Goal: Transaction & Acquisition: Obtain resource

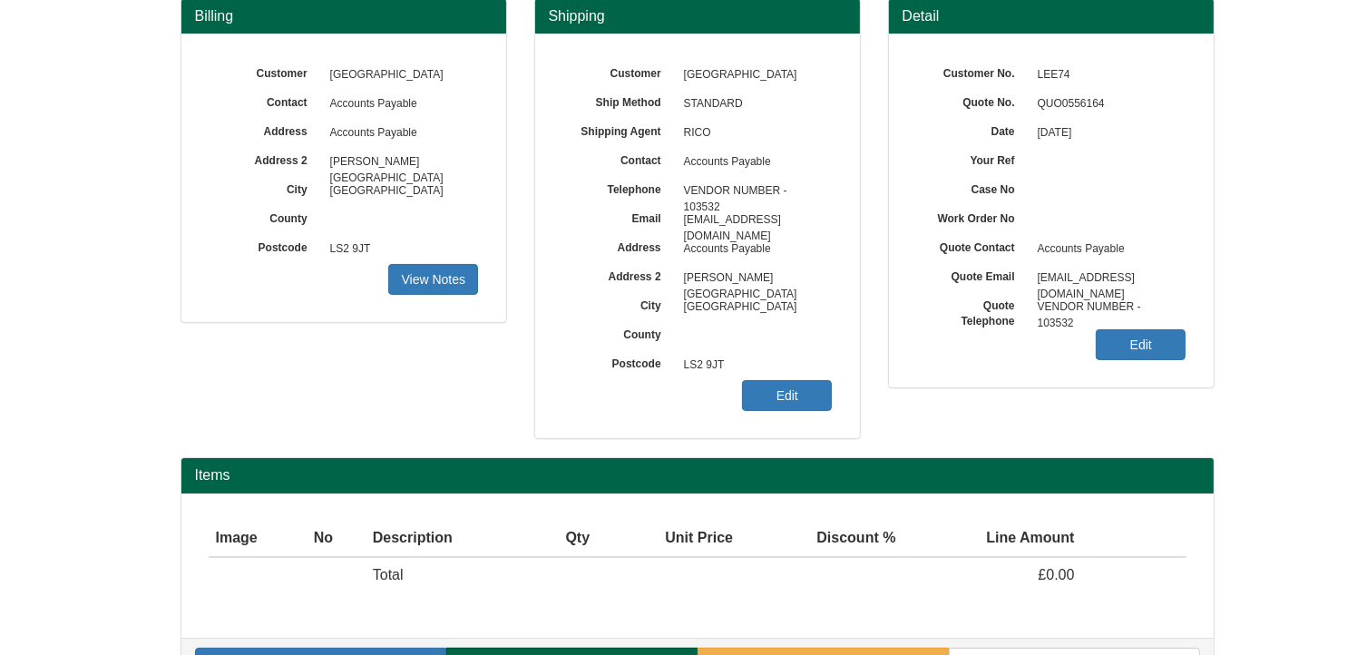
scroll to position [158, 0]
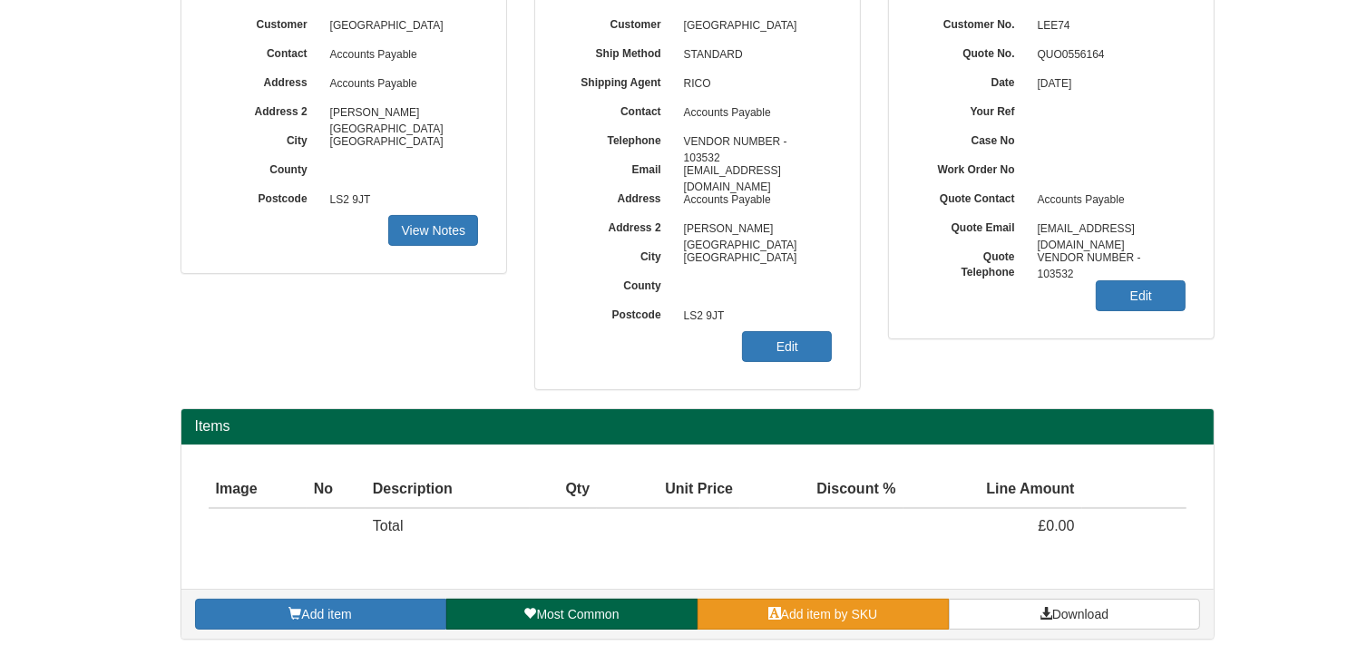
click at [895, 602] on link "Add item by SKU" at bounding box center [823, 614] width 251 height 31
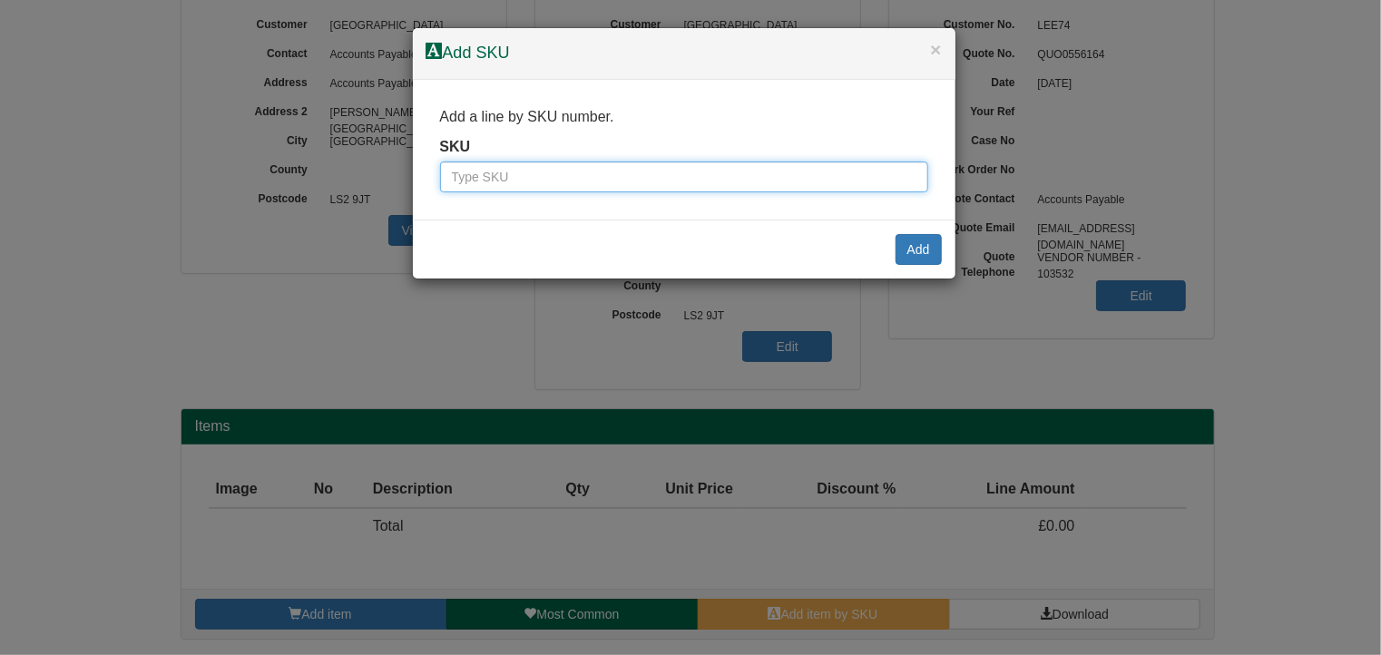
paste input "9810006BLA"
type input "9810006BLA"
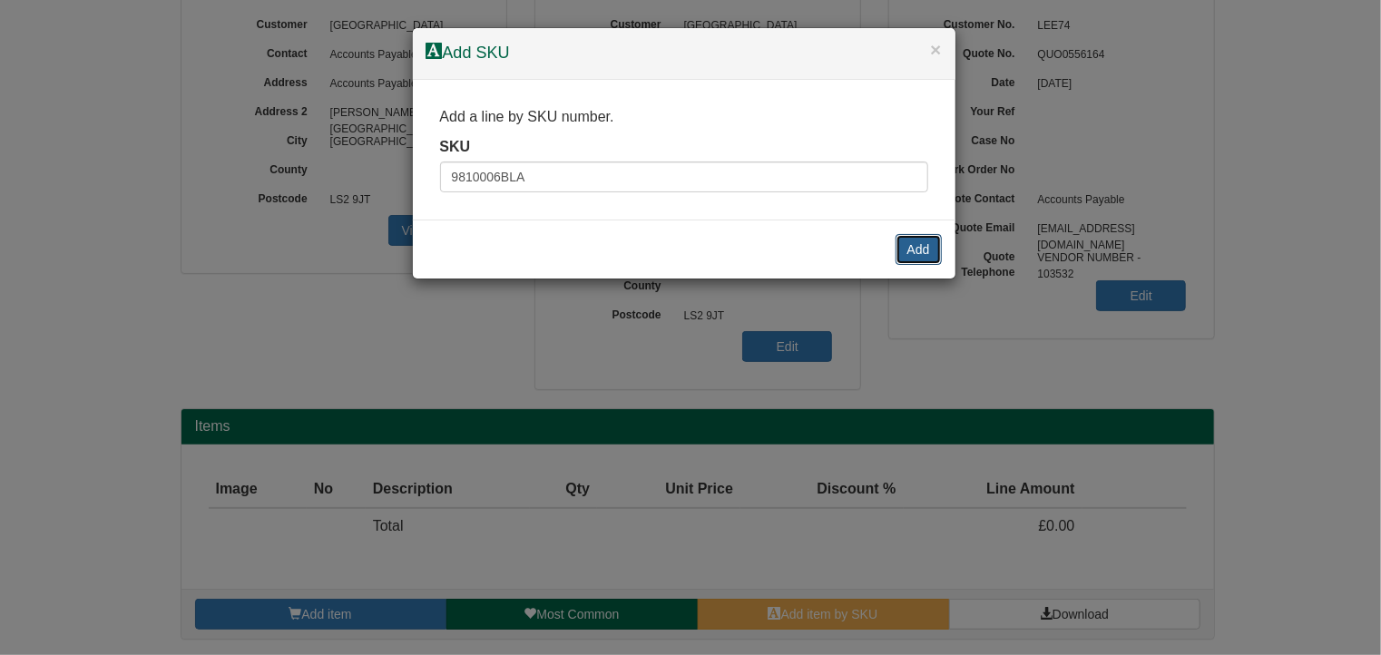
click at [919, 248] on button "Add" at bounding box center [918, 249] width 46 height 31
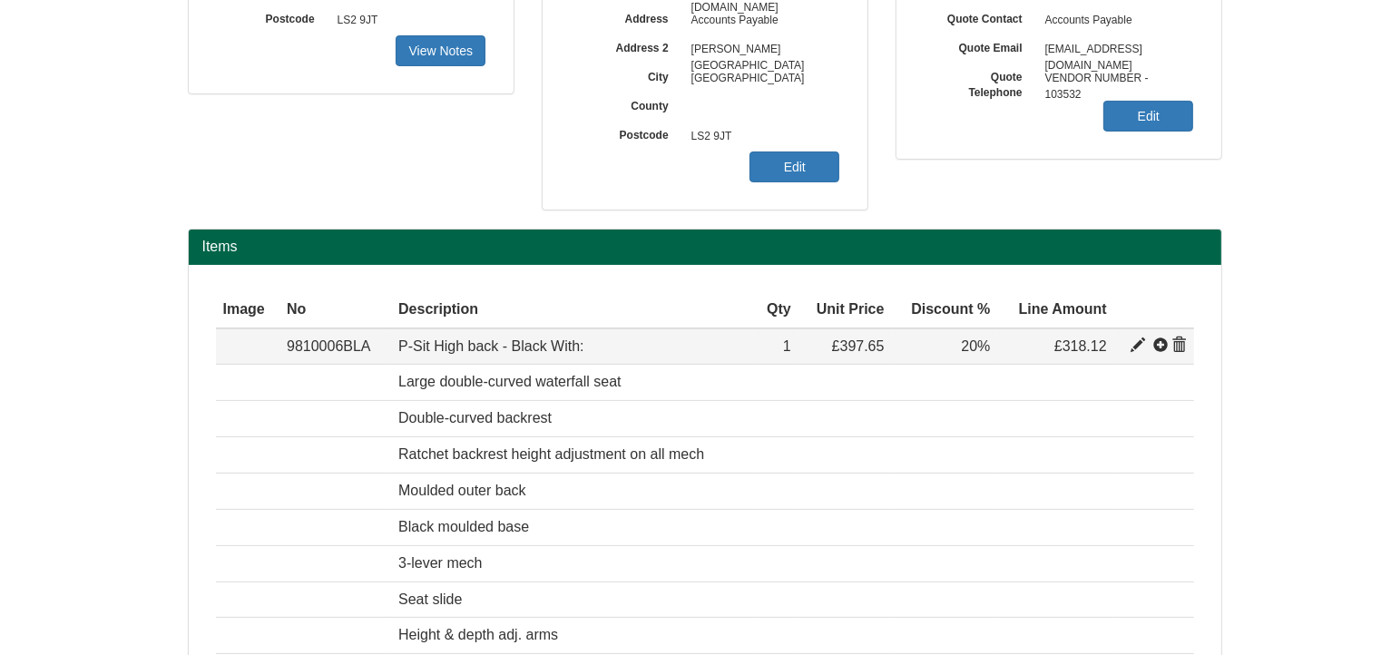
scroll to position [339, 0]
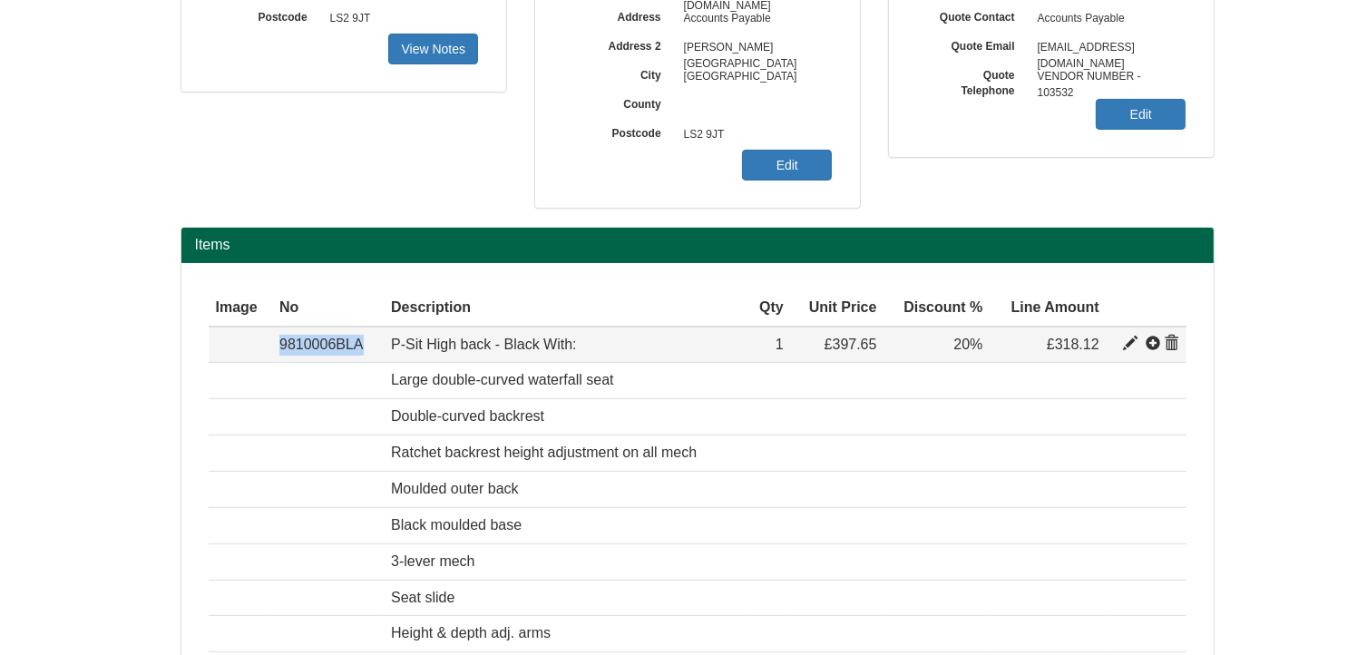
drag, startPoint x: 368, startPoint y: 343, endPoint x: 273, endPoint y: 346, distance: 95.3
click at [273, 346] on td "9810006BLA" at bounding box center [328, 345] width 112 height 36
copy td "9810006BLA"
click at [1125, 338] on span at bounding box center [1130, 344] width 15 height 15
type input "P-Sit High back - Black With:"
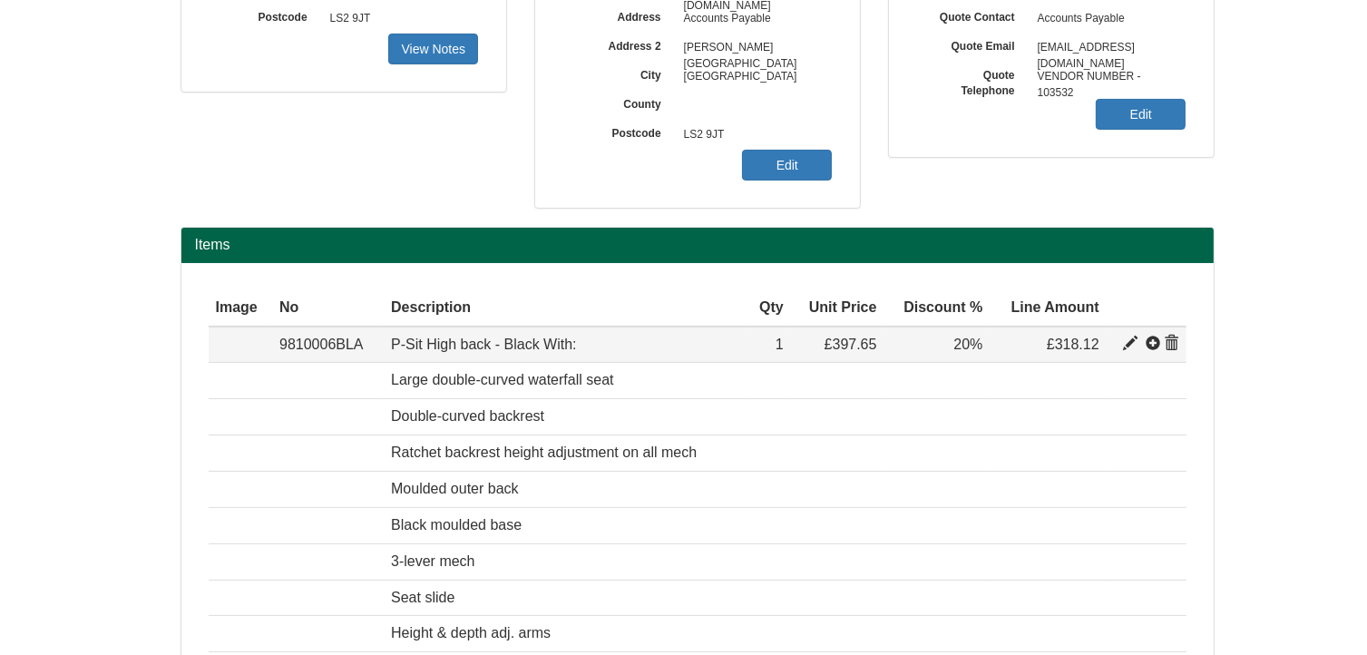
type input "Bondai FR Black 8033"
type input "146.04"
type input "397.65"
type input "1"
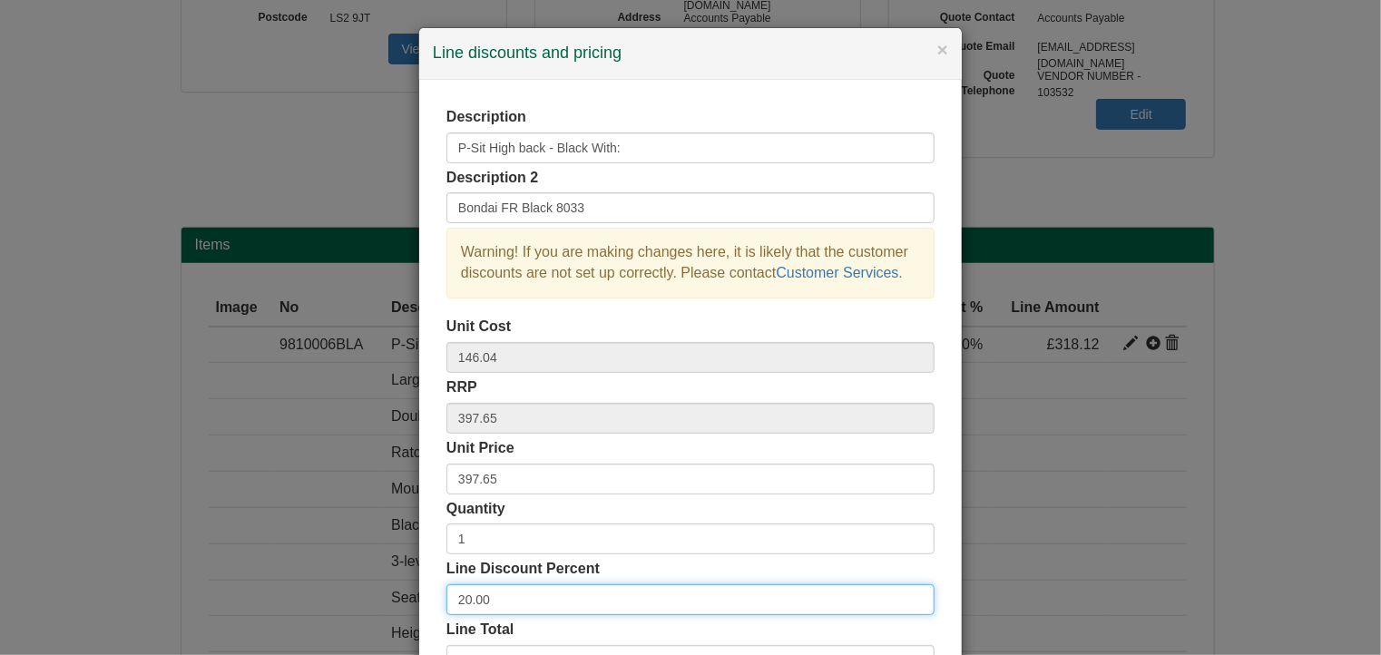
drag, startPoint x: 486, startPoint y: 595, endPoint x: 406, endPoint y: 592, distance: 79.9
click at [406, 592] on div "× Line discounts and pricing Description P-Sit High back - Black With: Descript…" at bounding box center [690, 327] width 1381 height 655
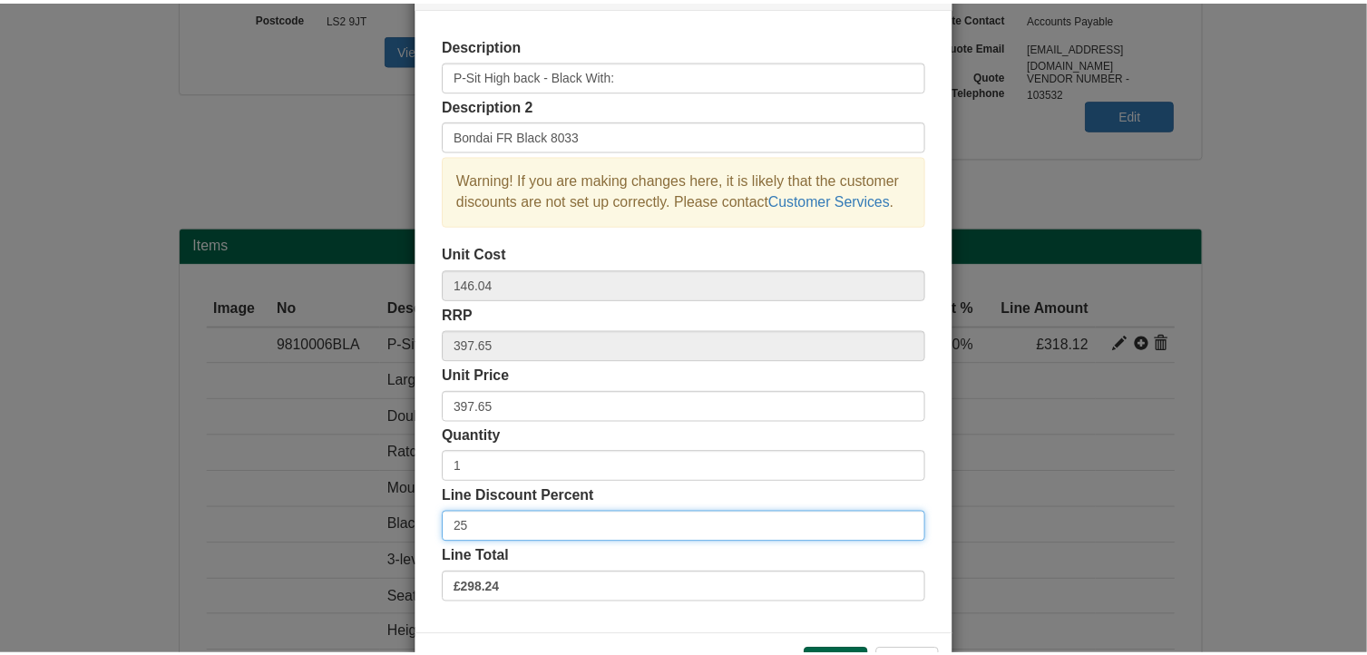
scroll to position [138, 0]
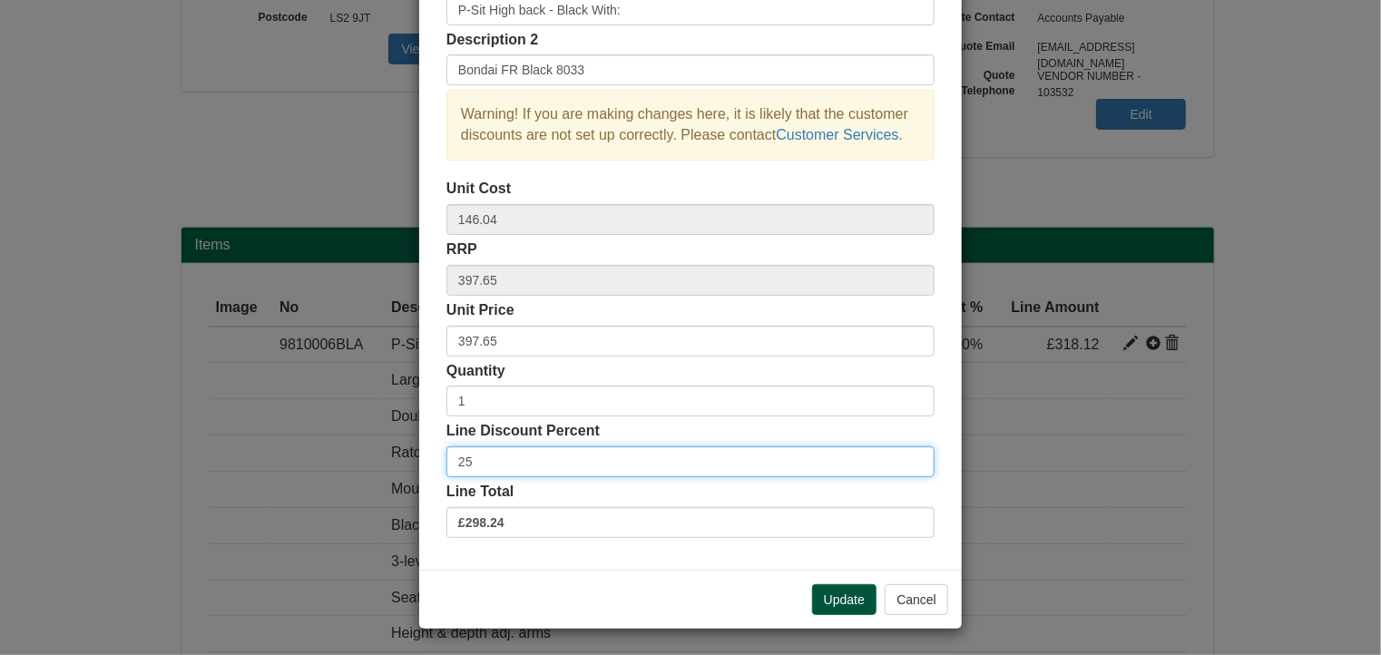
type input "25"
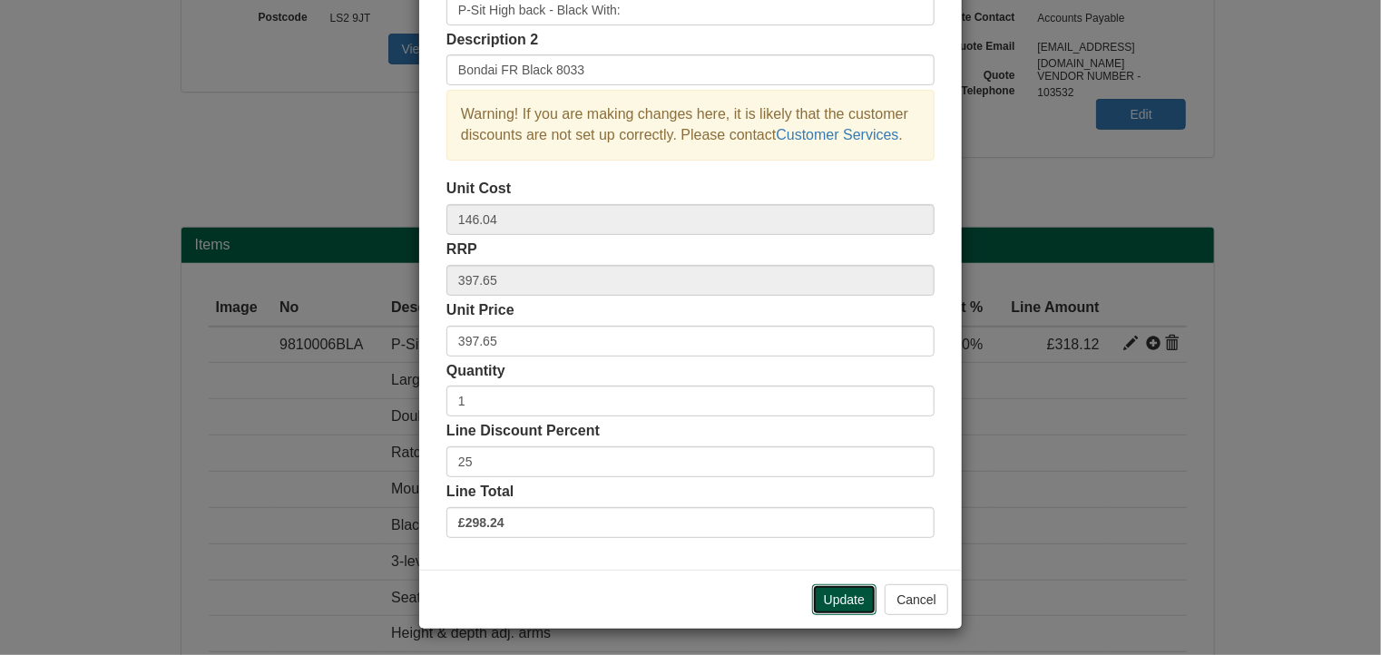
click at [842, 598] on button "Update" at bounding box center [844, 599] width 64 height 31
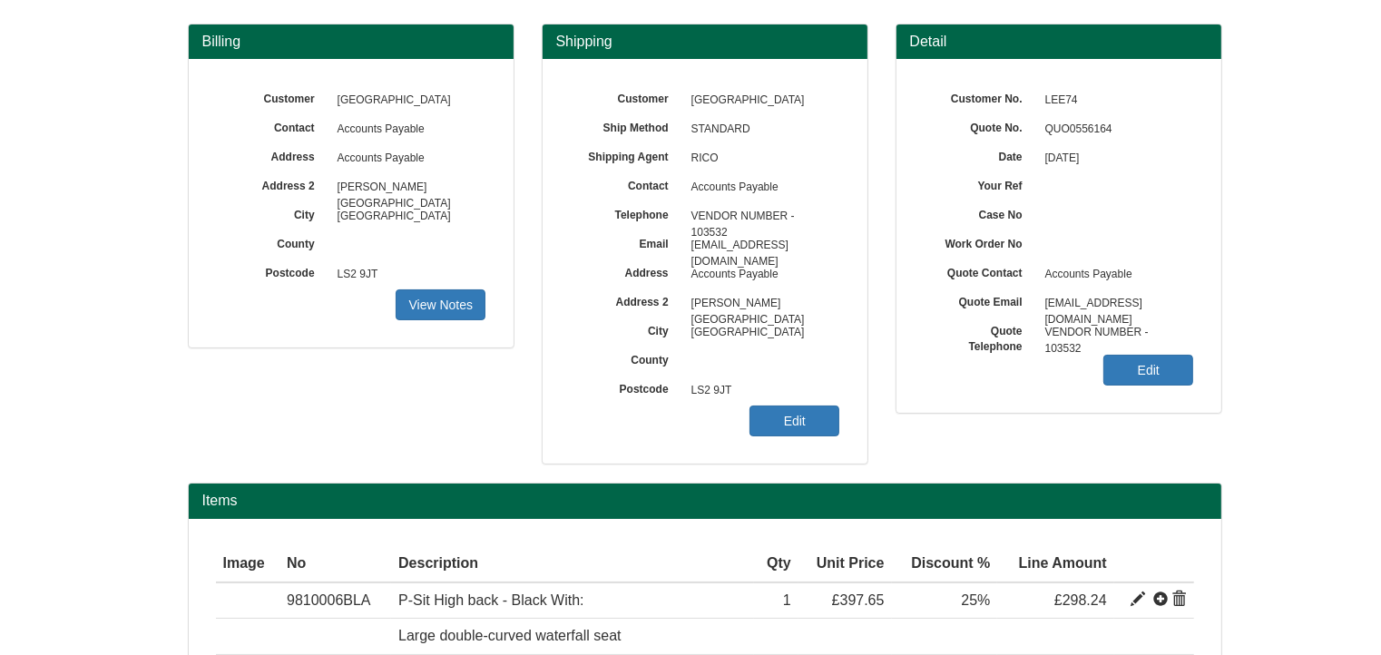
scroll to position [9, 0]
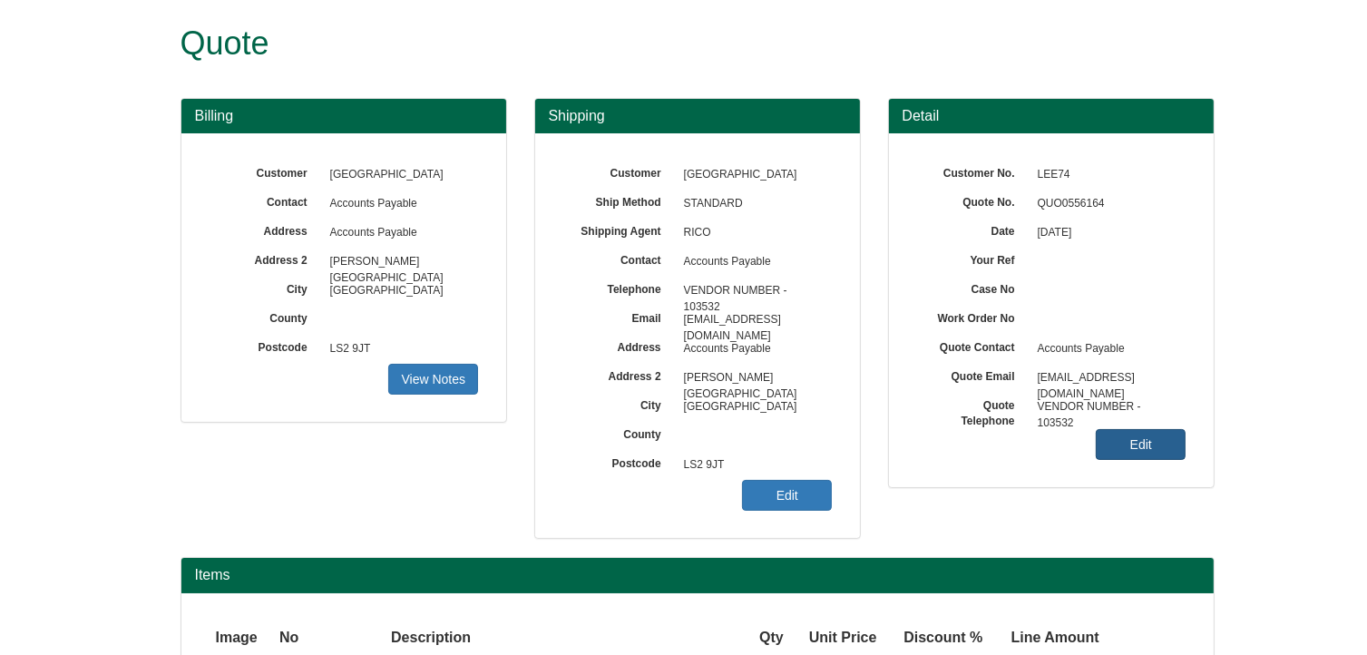
click at [1140, 451] on link "Edit" at bounding box center [1141, 444] width 90 height 31
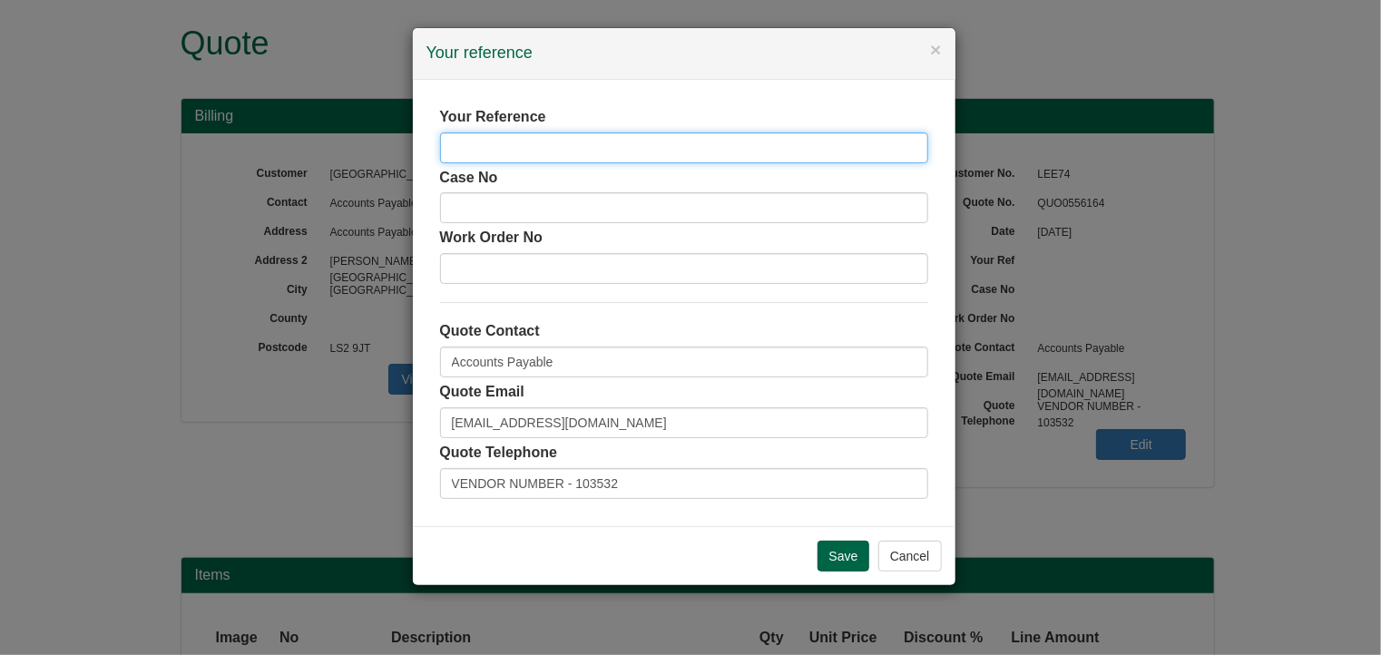
paste input "Facilities Directorate"
type input "Facilities Directorate"
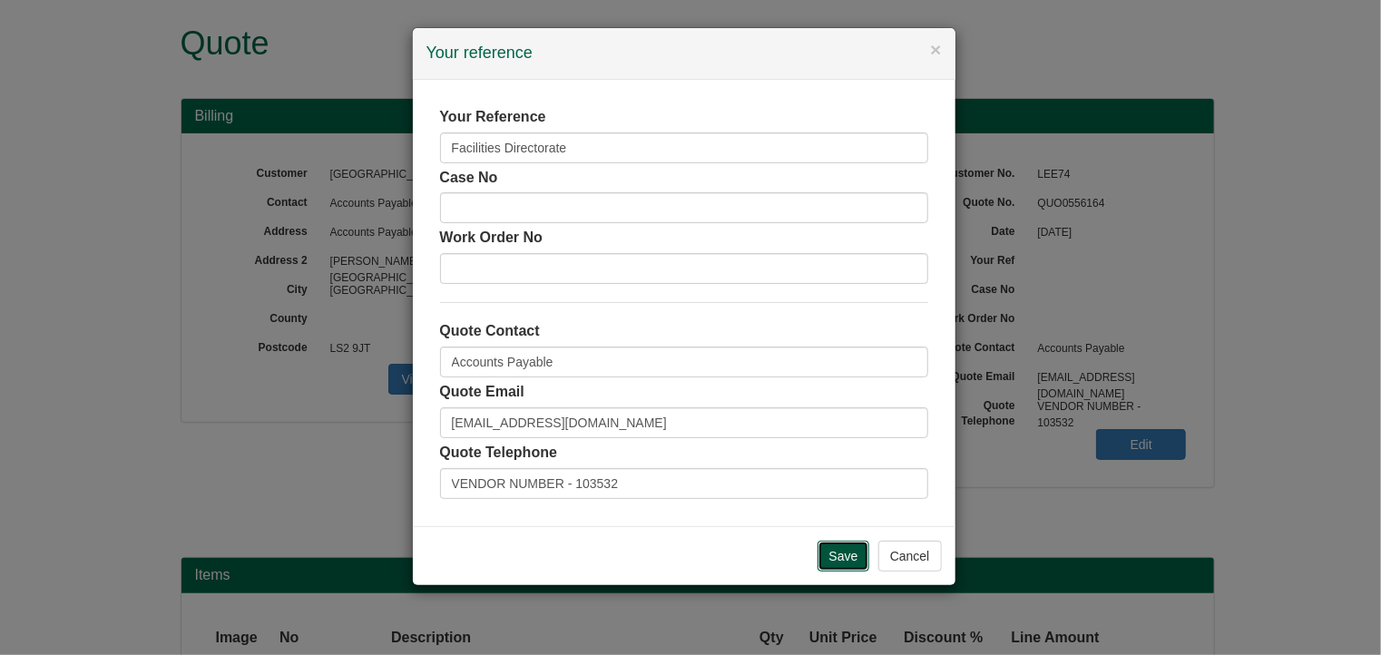
click at [841, 557] on input "Save" at bounding box center [843, 556] width 53 height 31
click at [845, 550] on input "Save" at bounding box center [843, 556] width 53 height 31
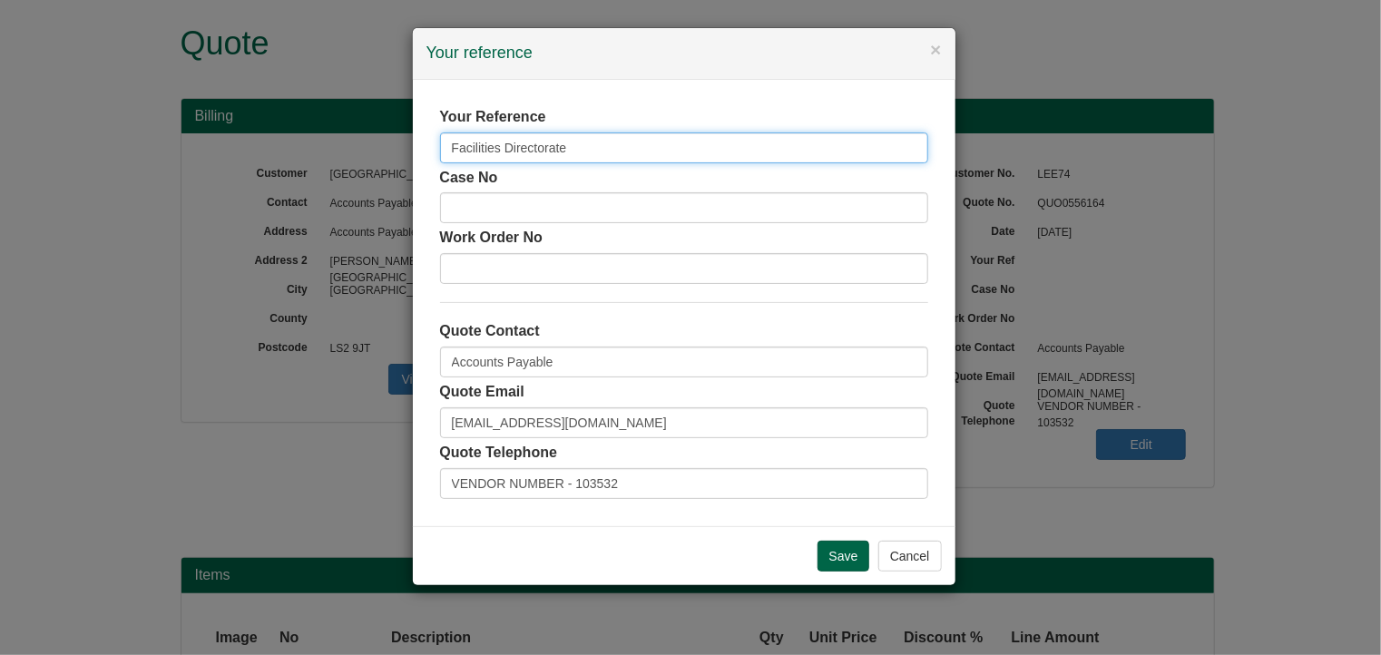
click at [574, 151] on input "Facilities Directorate" at bounding box center [684, 147] width 488 height 31
click at [304, 149] on div "× Your reference Your Reference Facilities Directorate Case No Work Order No Qu…" at bounding box center [690, 327] width 1381 height 655
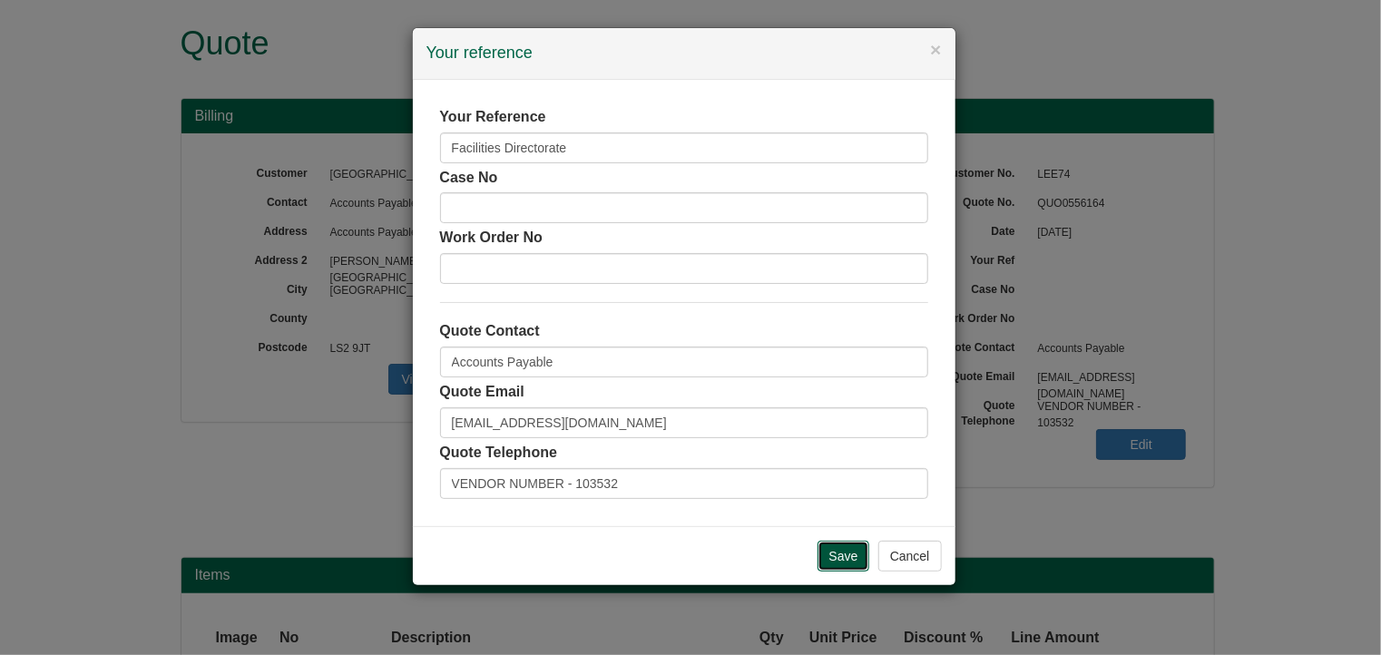
click at [846, 553] on input "Save" at bounding box center [843, 556] width 53 height 31
click at [795, 499] on div "× Your reference Your Reference Facilities Directorate Case No Work Order No Qu…" at bounding box center [684, 306] width 544 height 559
click at [654, 367] on div "Your Reference Facilities Directorate Case No Work Order No Quote Contact Accou…" at bounding box center [684, 303] width 488 height 392
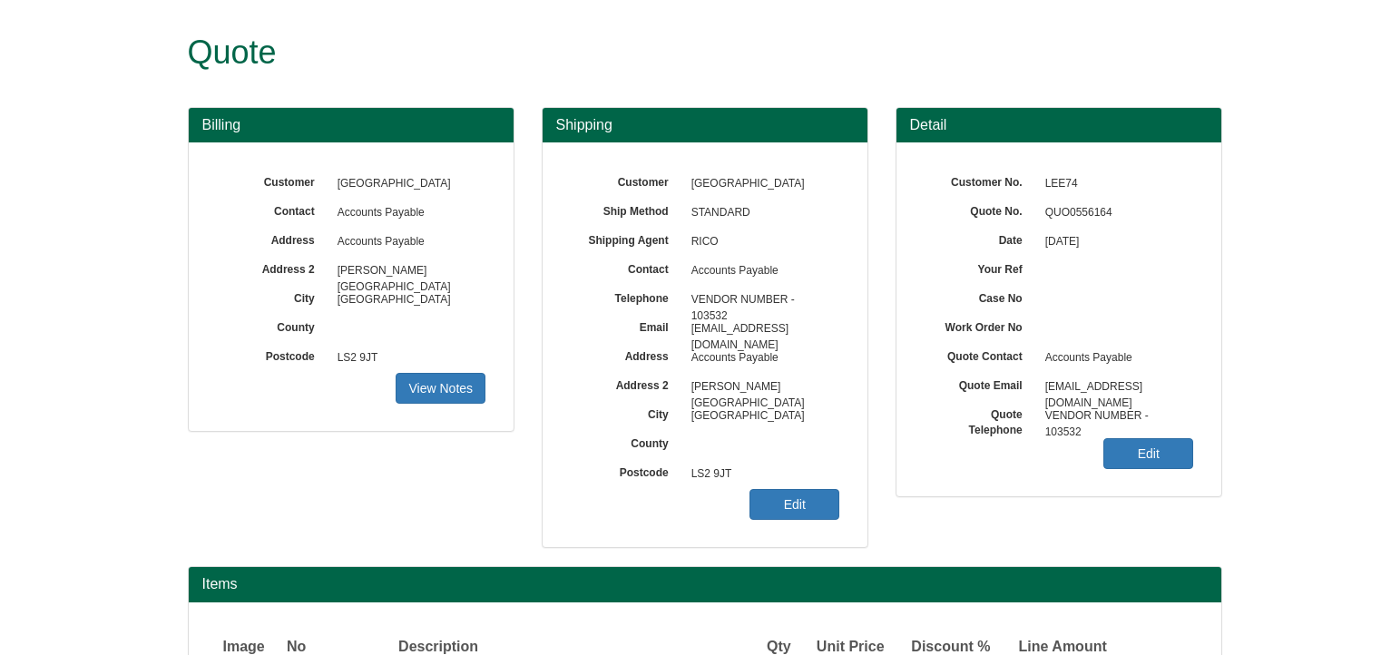
scroll to position [9, 0]
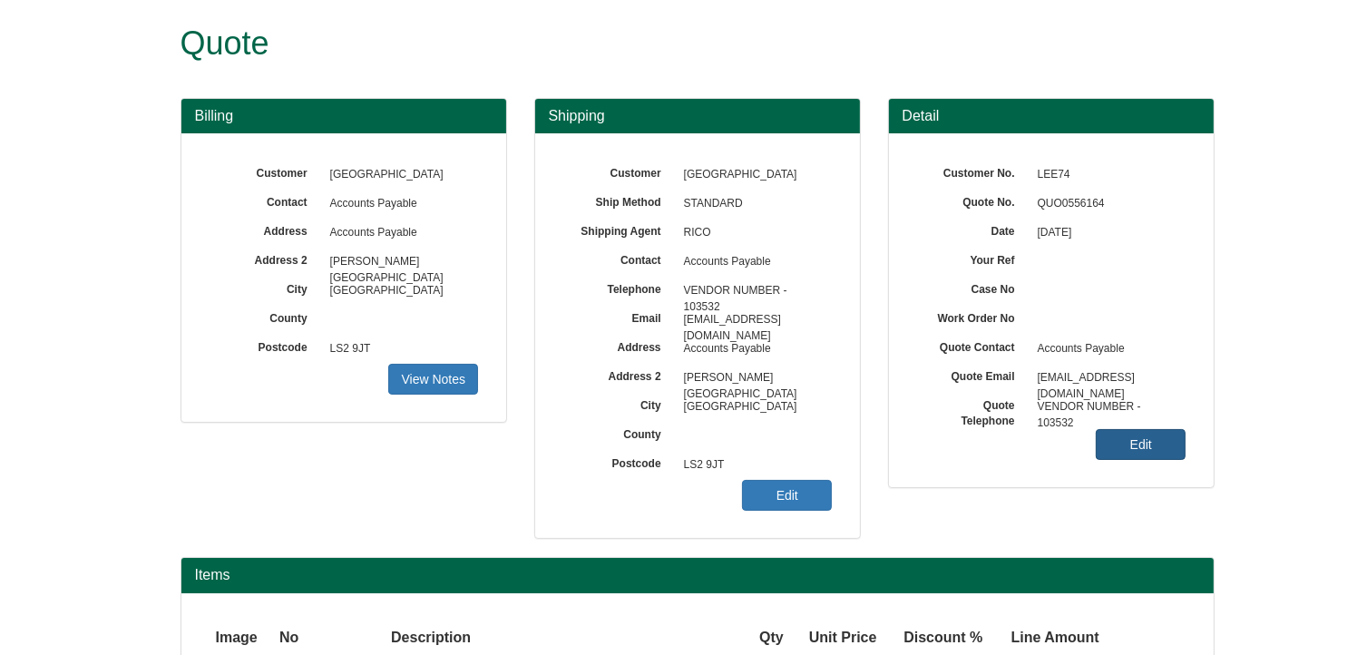
click at [1166, 443] on link "Edit" at bounding box center [1141, 444] width 90 height 31
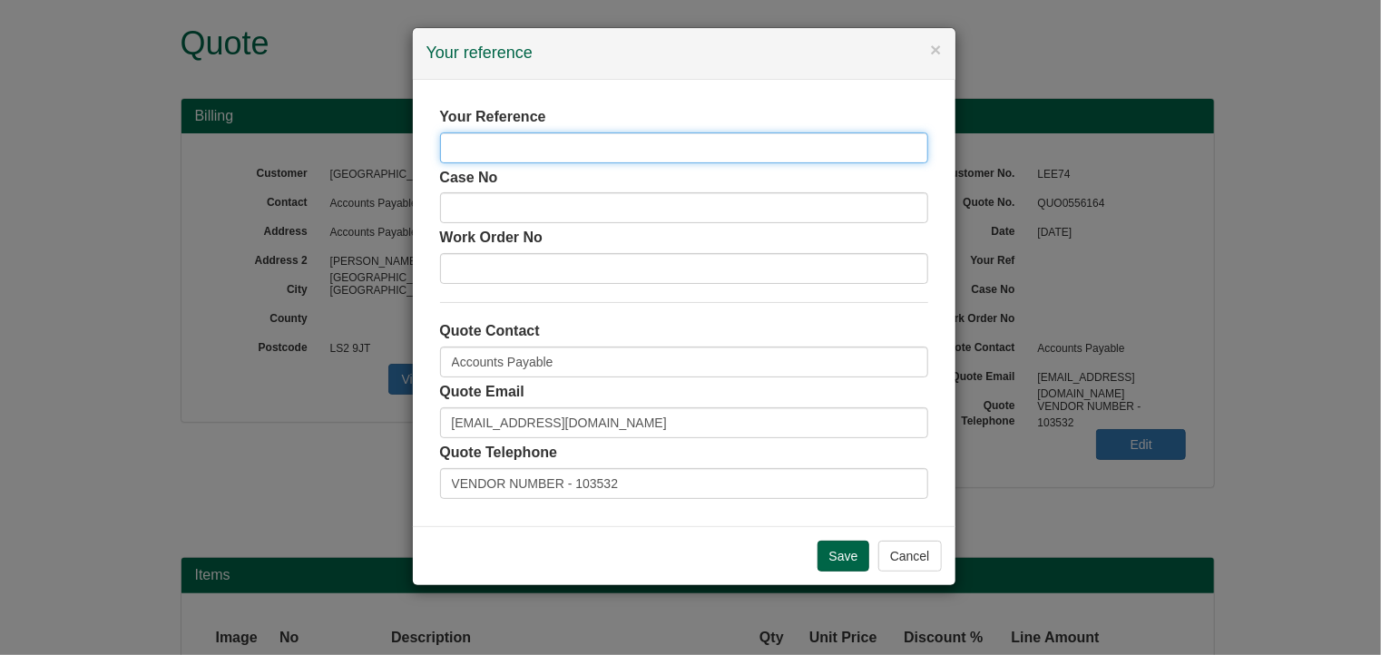
click at [468, 150] on input "text" at bounding box center [684, 147] width 488 height 31
paste input "Facilities Directorate"
type input "Facilities Directorate"
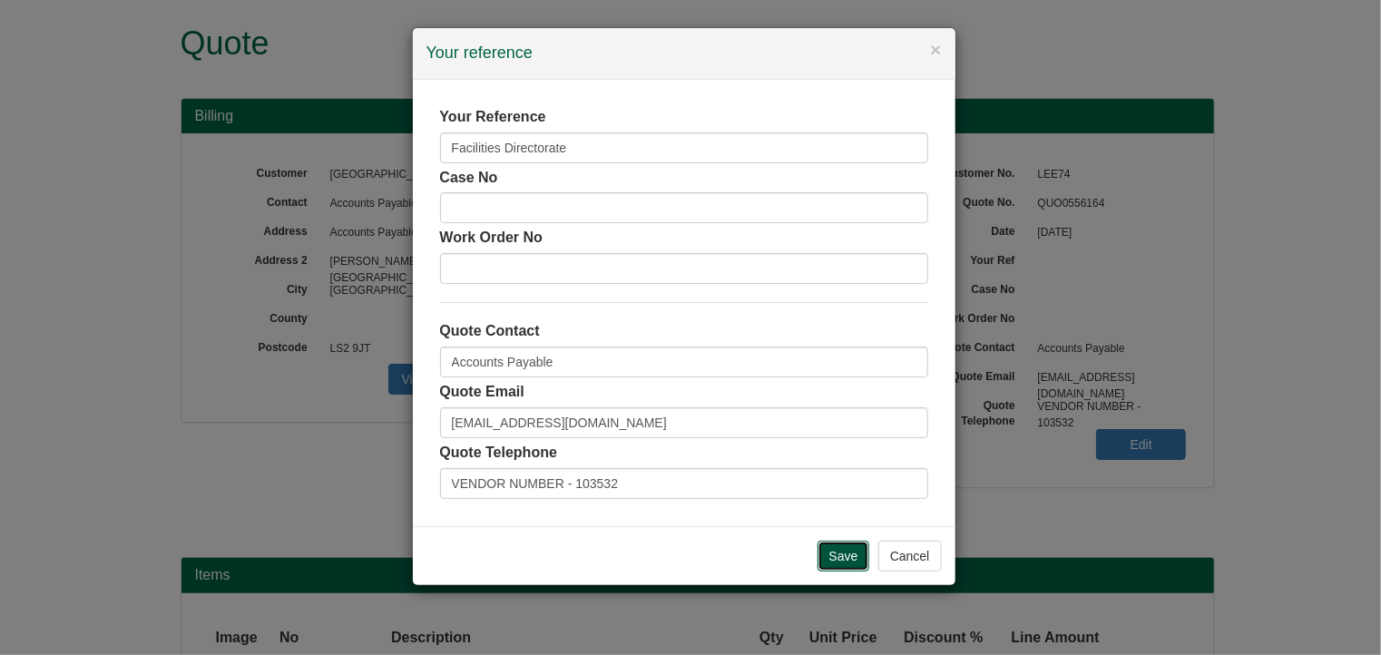
click at [842, 556] on input "Save" at bounding box center [843, 556] width 53 height 31
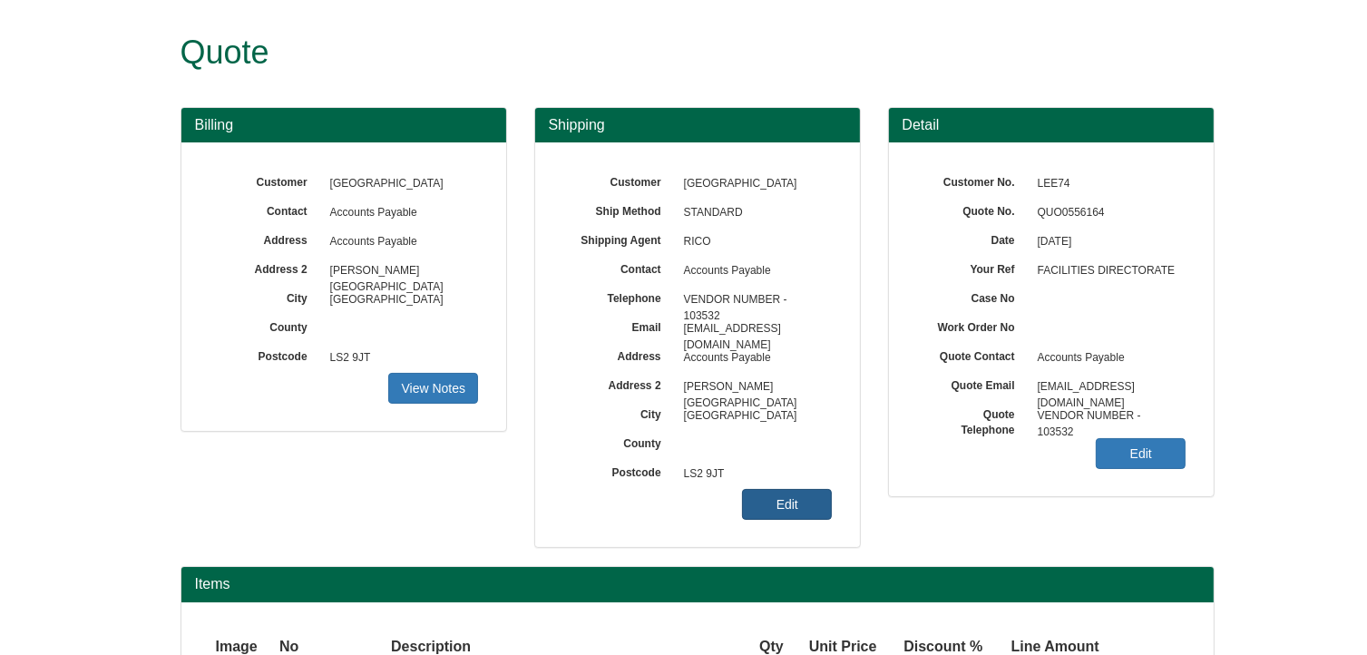
click at [816, 502] on link "Edit" at bounding box center [787, 504] width 90 height 31
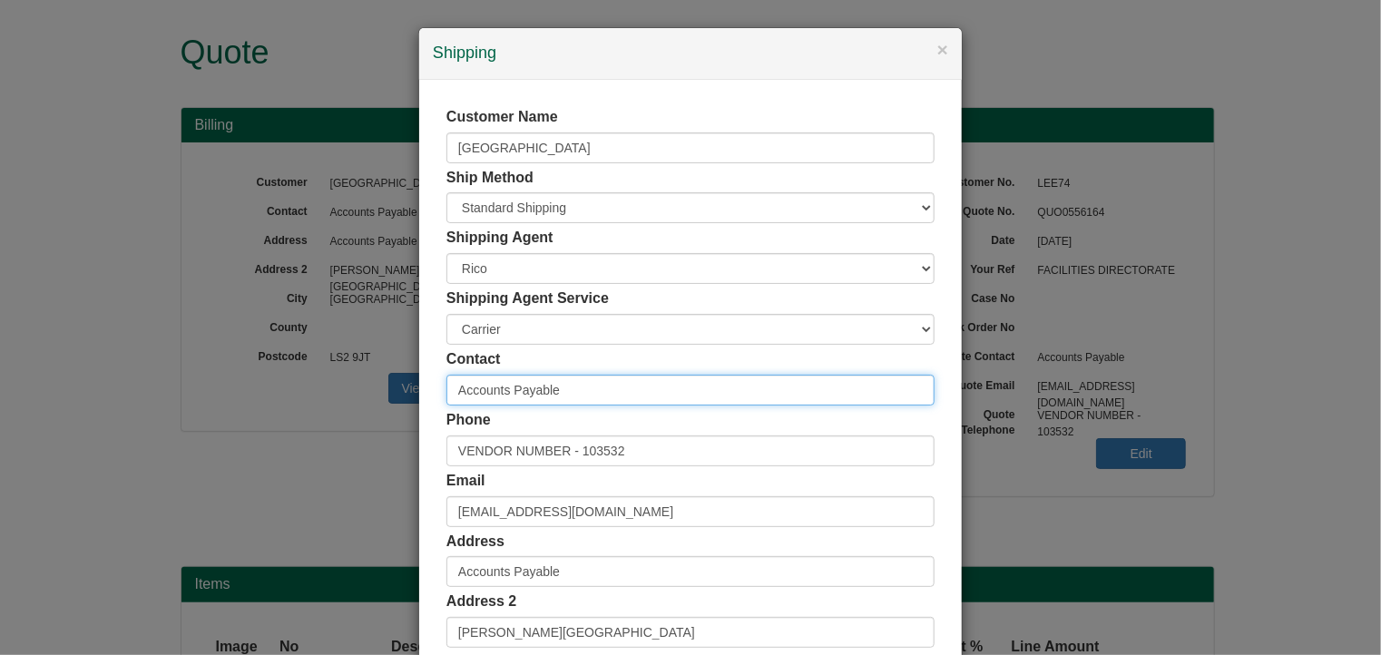
drag, startPoint x: 570, startPoint y: 390, endPoint x: 377, endPoint y: 390, distance: 193.2
click at [377, 390] on div "× Shipping Customer Name University of Leeds Ship Method Free of Charge £5 Flat…" at bounding box center [690, 327] width 1381 height 655
paste input "Facilities Directorate"
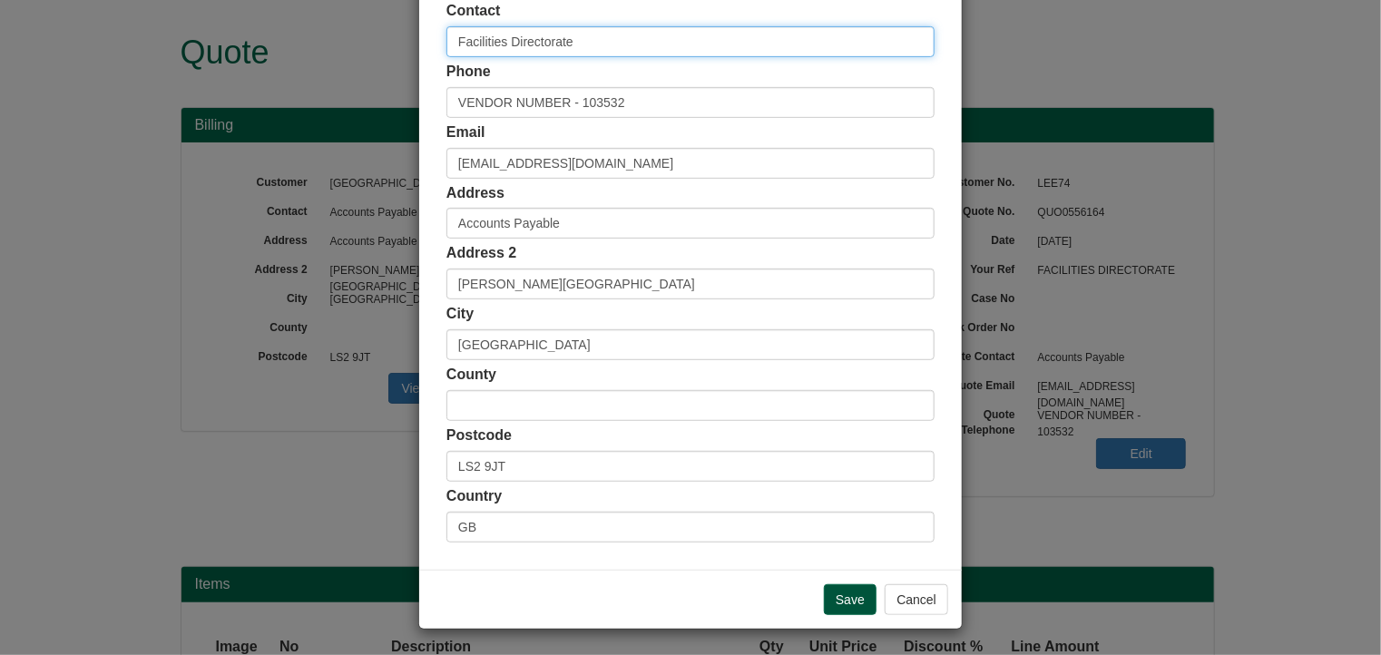
type input "Facilities Directorate"
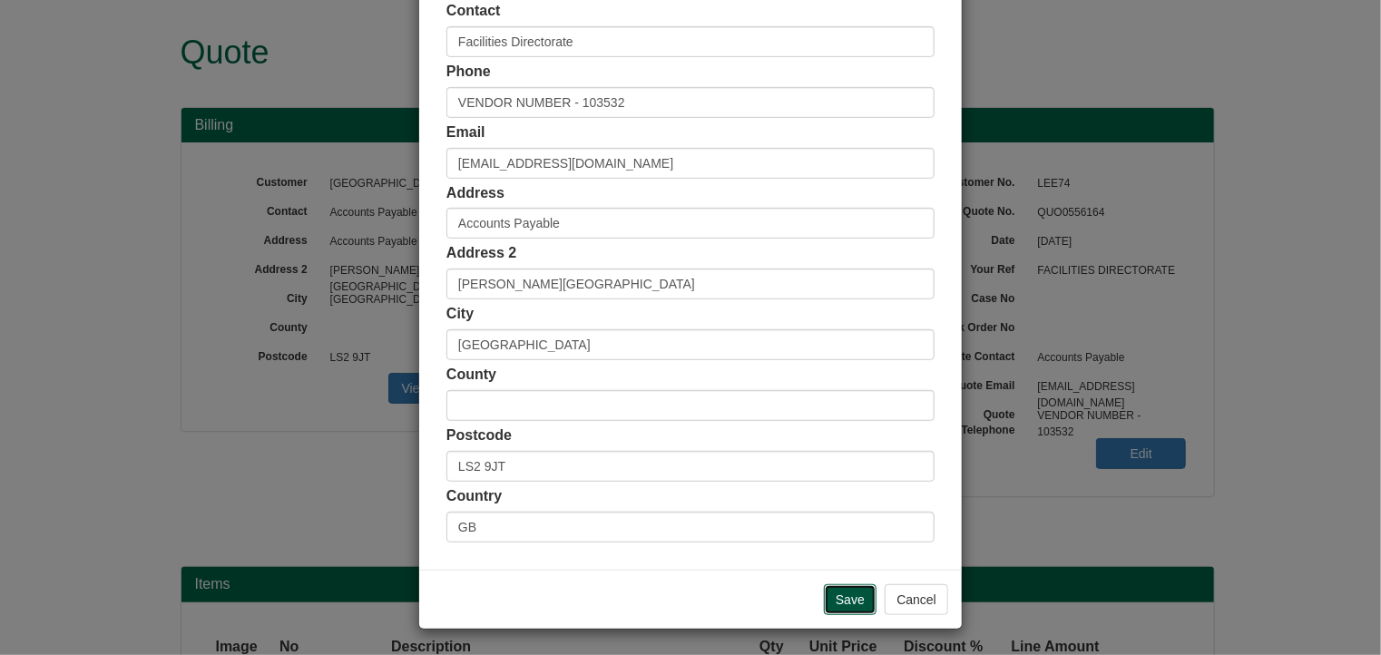
click at [837, 600] on input "Save" at bounding box center [850, 599] width 53 height 31
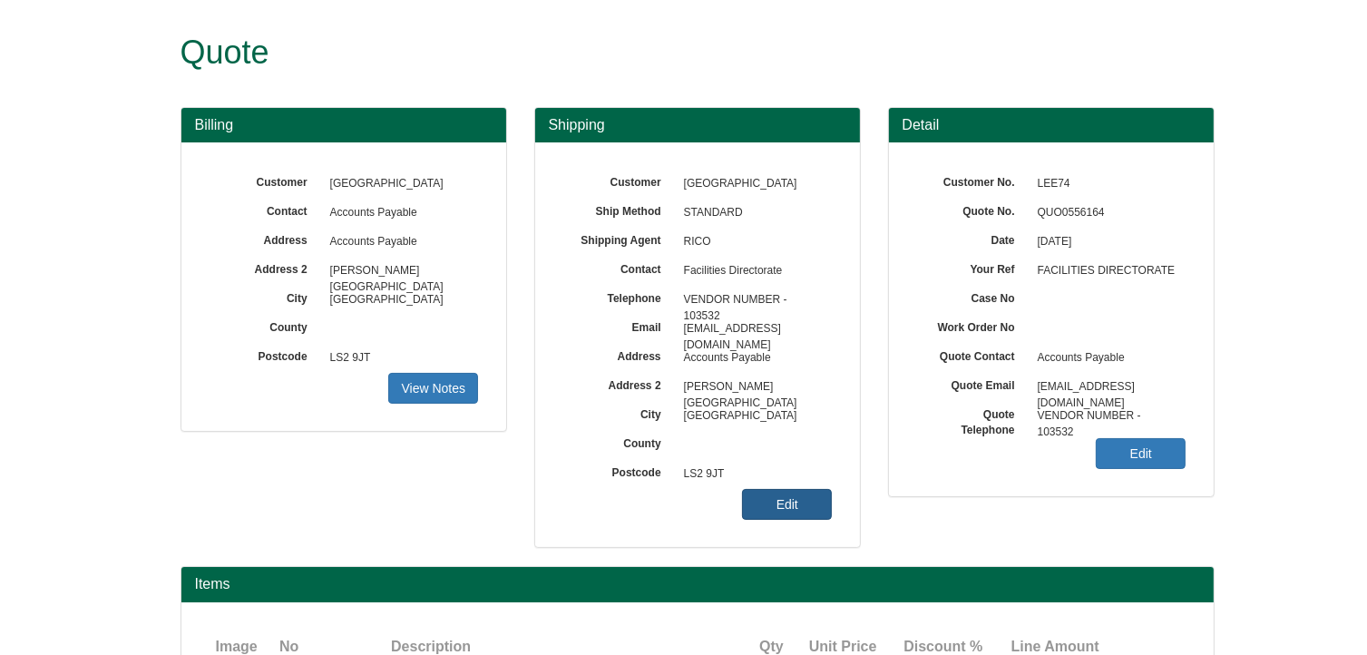
click at [798, 491] on link "Edit" at bounding box center [787, 504] width 90 height 31
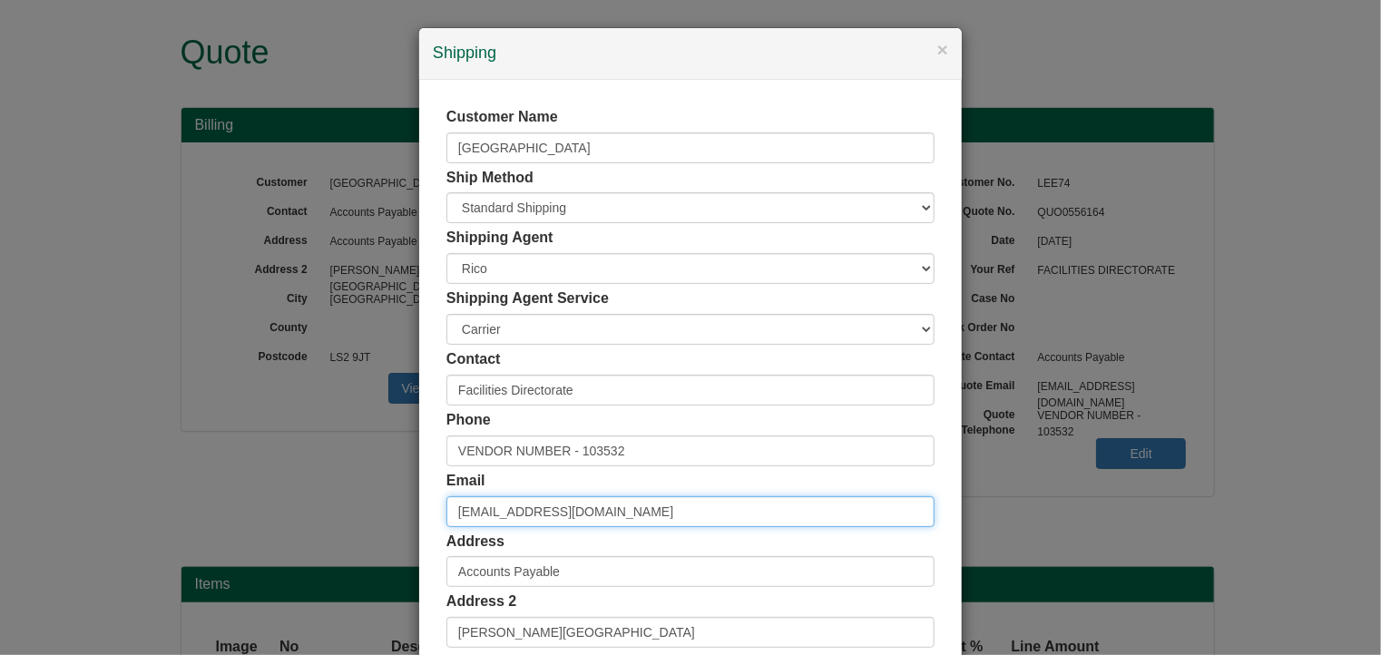
drag, startPoint x: 581, startPoint y: 516, endPoint x: 426, endPoint y: 515, distance: 154.2
click at [426, 515] on div "Customer Name University of Leeds Ship Method Free of Charge £5 Flat Rate £7.50…" at bounding box center [690, 499] width 543 height 838
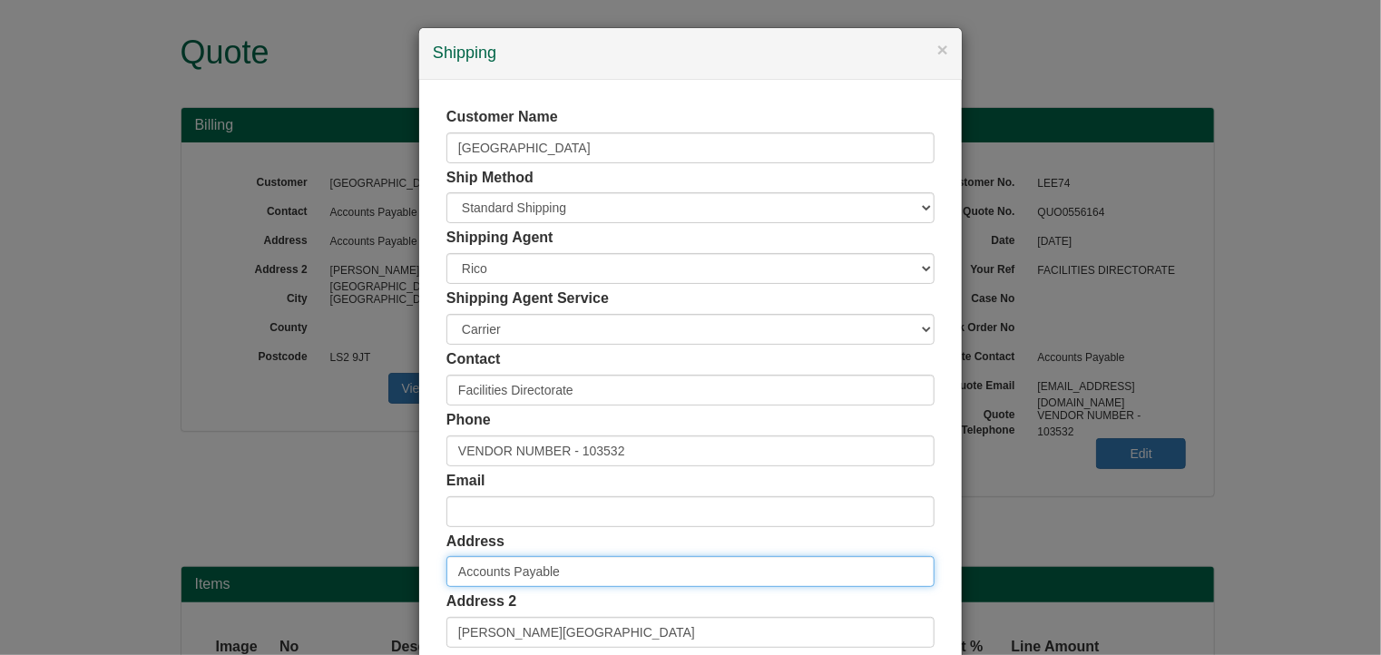
click at [429, 569] on div "Customer Name University of Leeds Ship Method Free of Charge £5 Flat Rate £7.50…" at bounding box center [690, 499] width 543 height 838
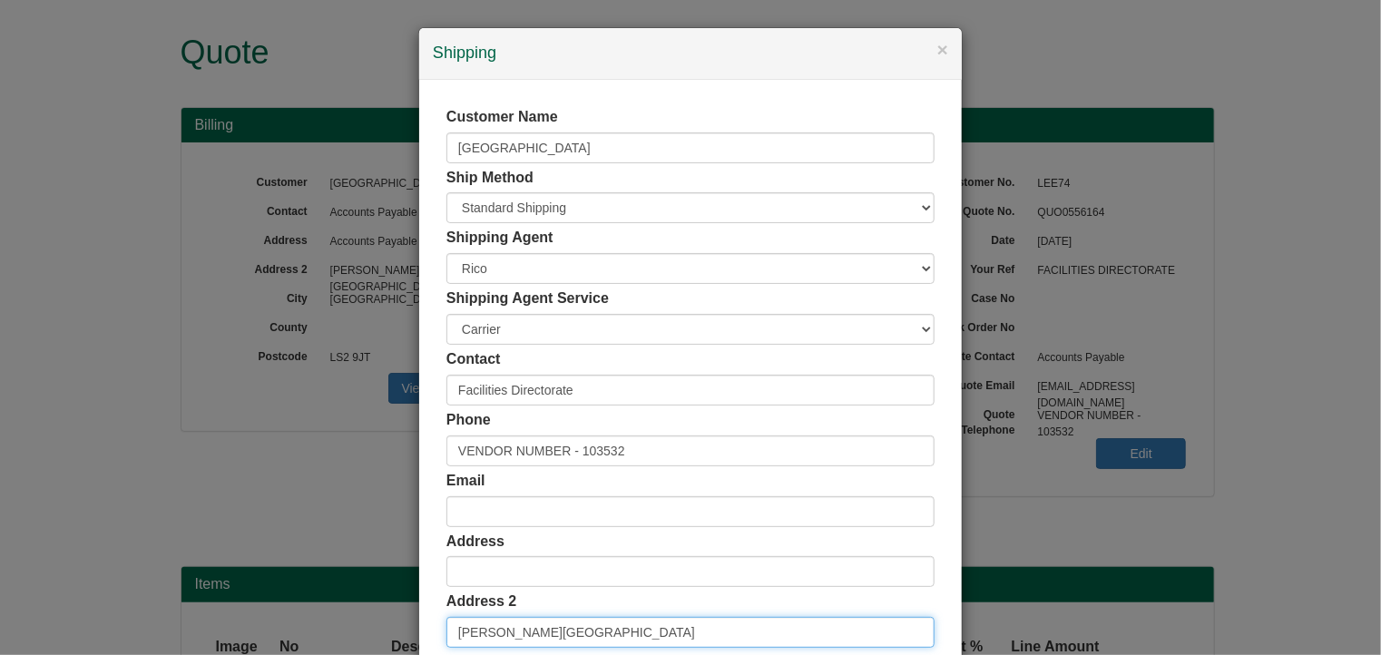
drag, startPoint x: 567, startPoint y: 631, endPoint x: 355, endPoint y: 627, distance: 212.3
click at [355, 627] on div "× Shipping Customer Name University of Leeds Ship Method Free of Charge £5 Flat…" at bounding box center [690, 327] width 1381 height 655
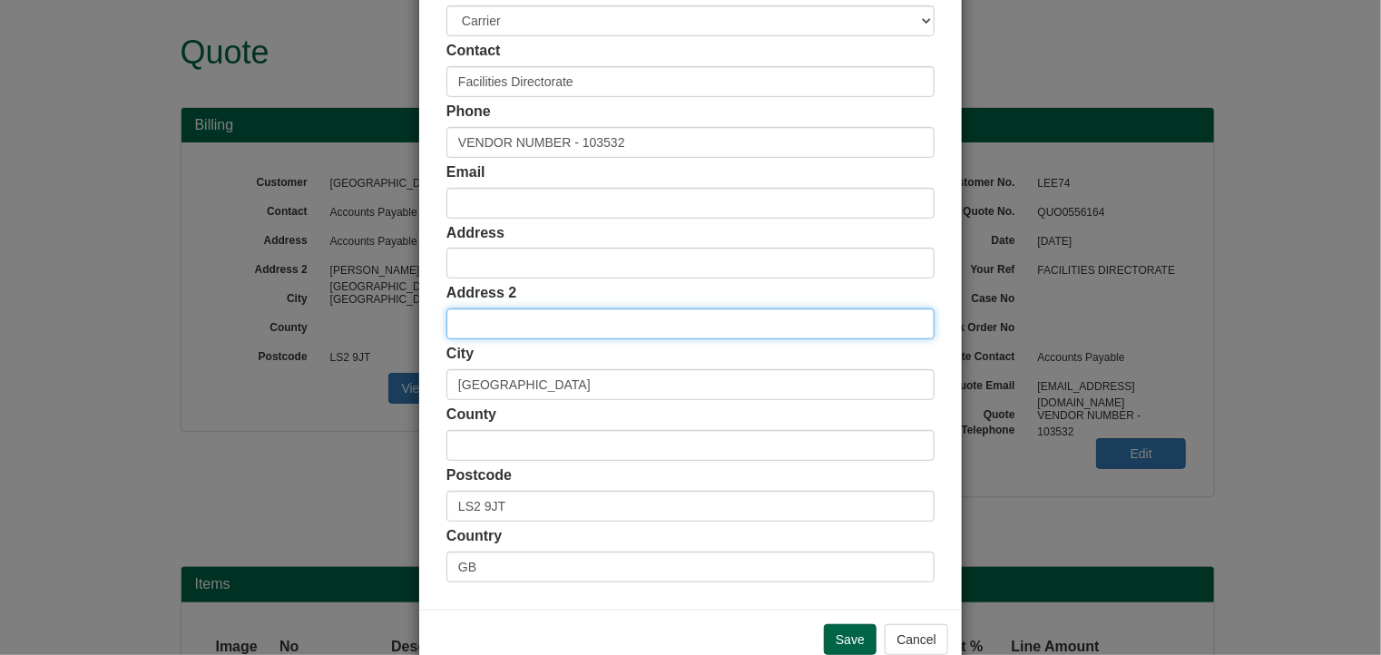
scroll to position [348, 0]
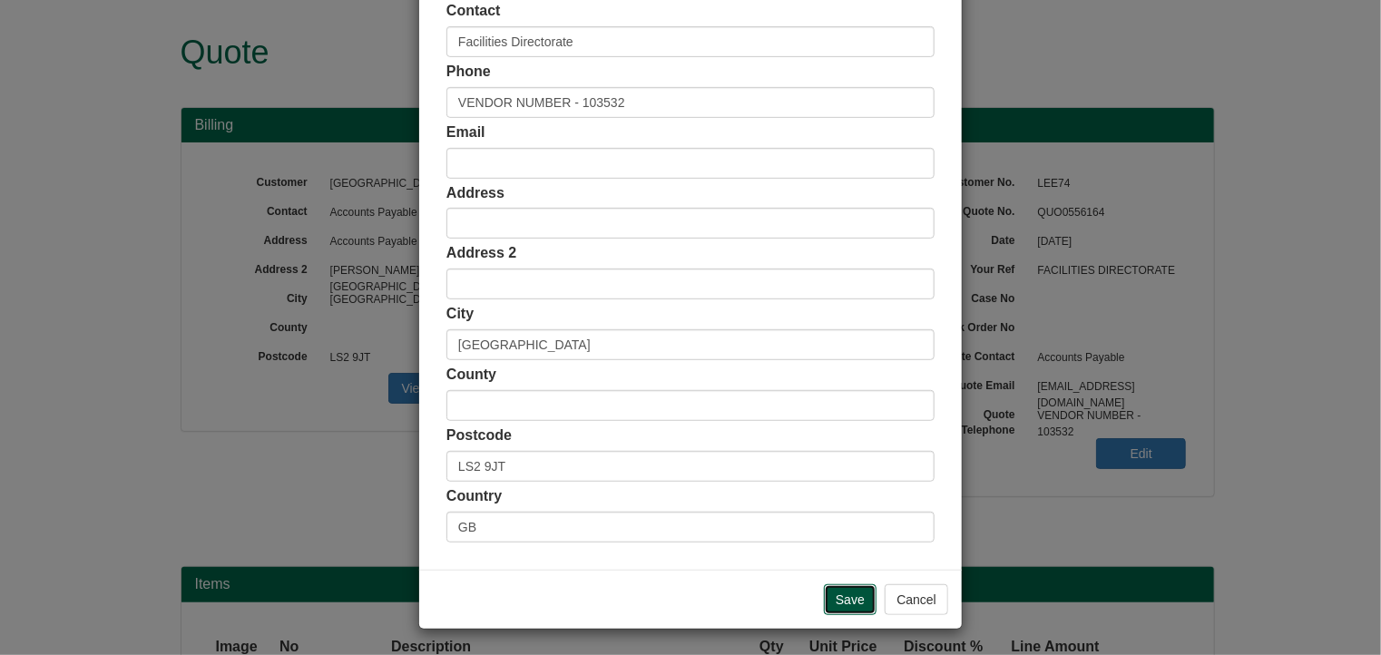
click at [844, 600] on input "Save" at bounding box center [850, 599] width 53 height 31
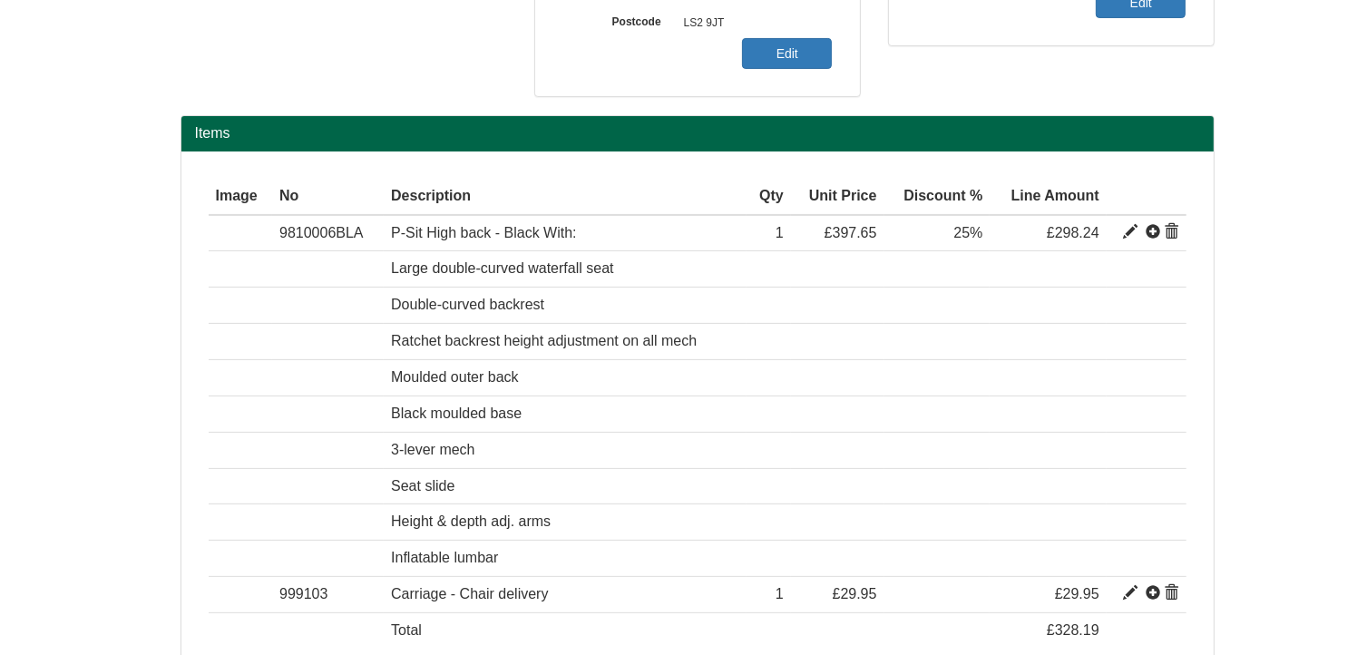
scroll to position [553, 0]
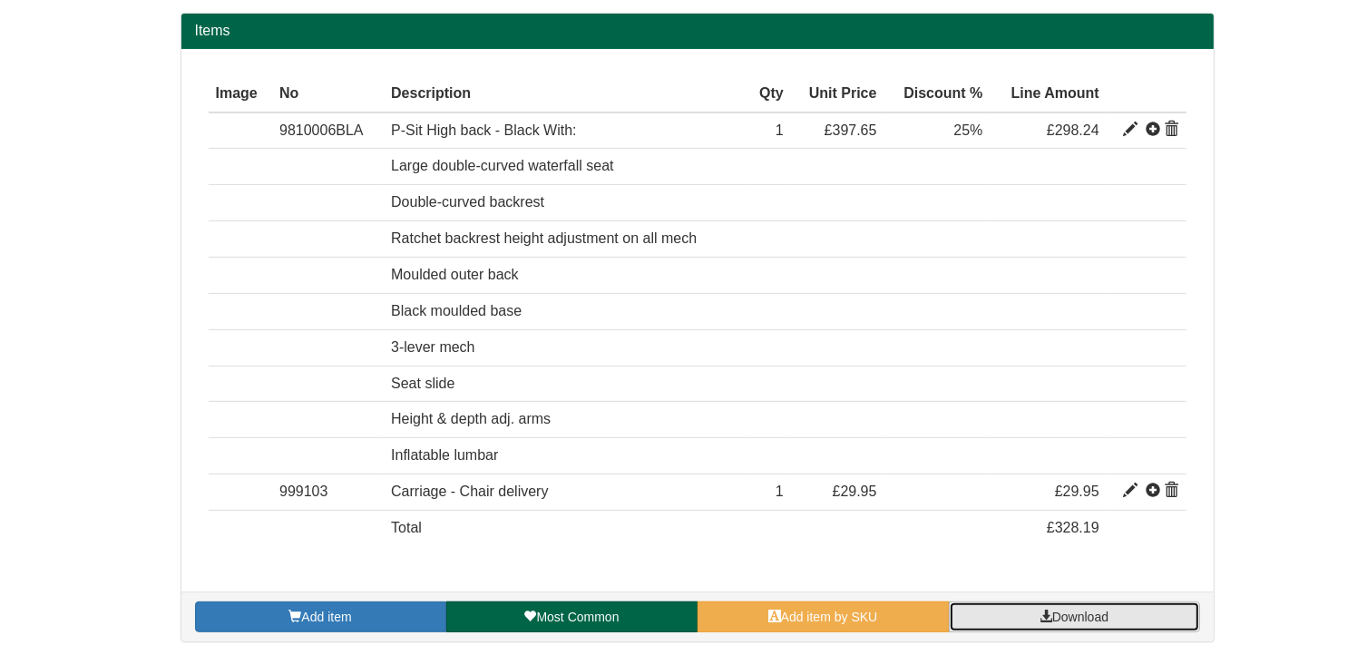
click at [1041, 611] on span at bounding box center [1046, 616] width 13 height 13
